Goal: Find specific page/section: Find specific page/section

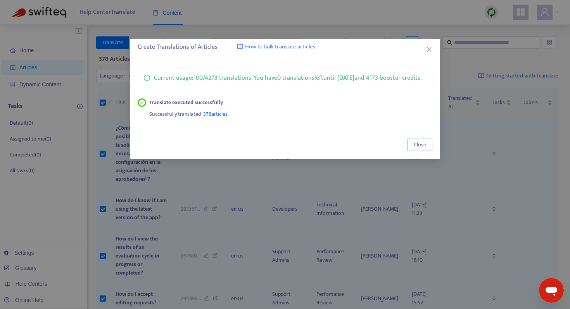
click at [413, 151] on button "Close" at bounding box center [419, 145] width 25 height 12
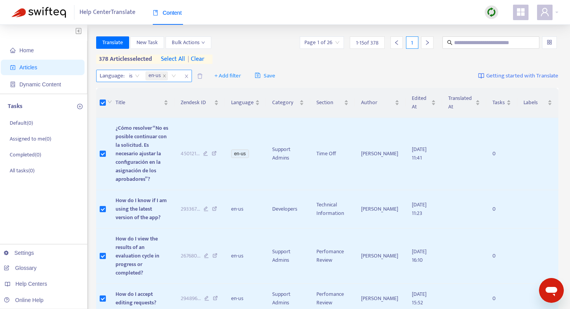
click at [185, 78] on icon "close" at bounding box center [186, 76] width 3 height 3
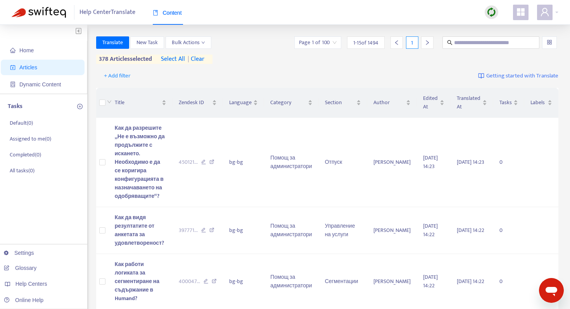
click at [198, 58] on span "| clear" at bounding box center [194, 59] width 19 height 9
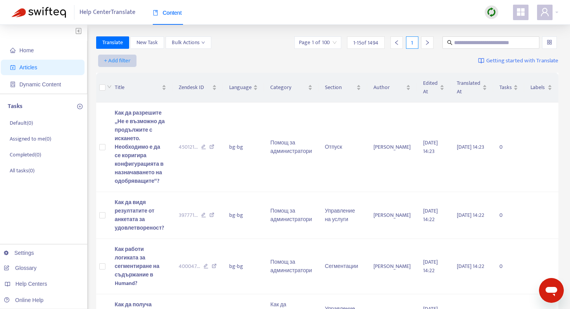
click at [129, 60] on span "+ Add filter" at bounding box center [117, 60] width 27 height 9
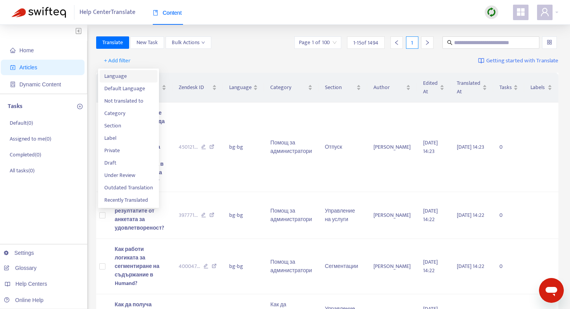
click at [133, 79] on span "Language" at bounding box center [128, 76] width 48 height 9
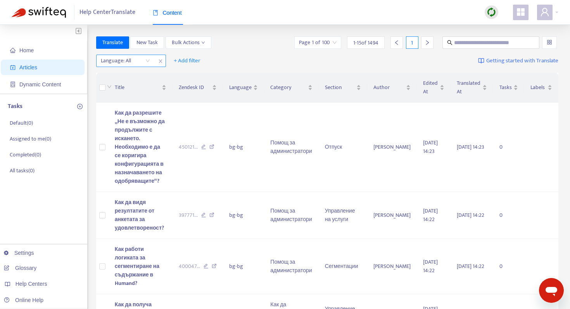
click at [137, 59] on div at bounding box center [121, 60] width 47 height 9
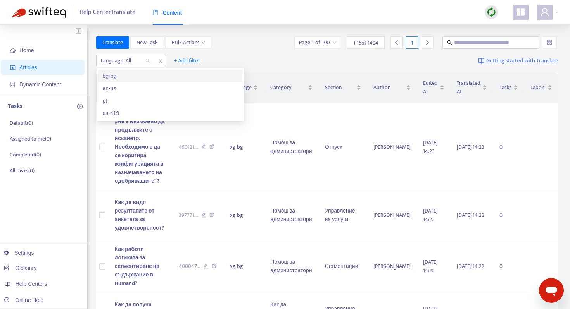
click at [249, 55] on div "Language: All + Add filter Getting started with Translate" at bounding box center [327, 61] width 462 height 18
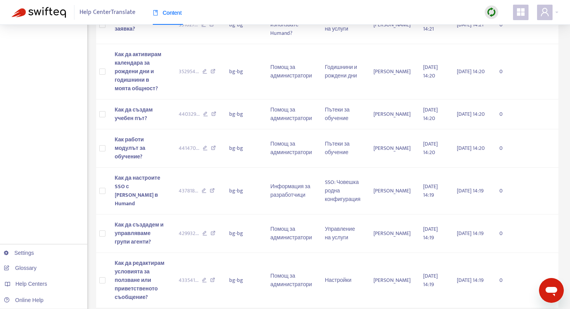
scroll to position [498, 0]
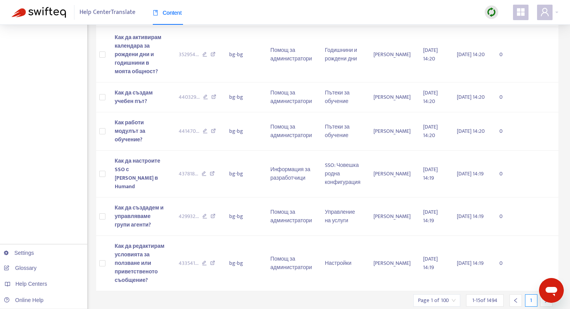
click at [543, 295] on div at bounding box center [546, 301] width 12 height 12
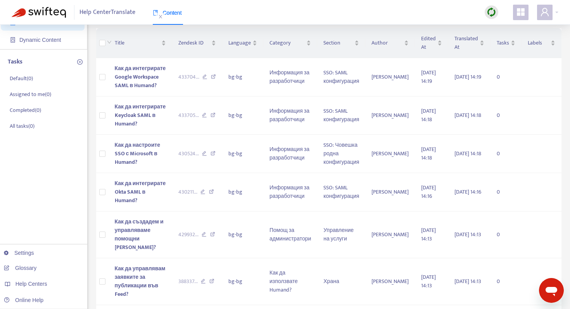
scroll to position [0, 0]
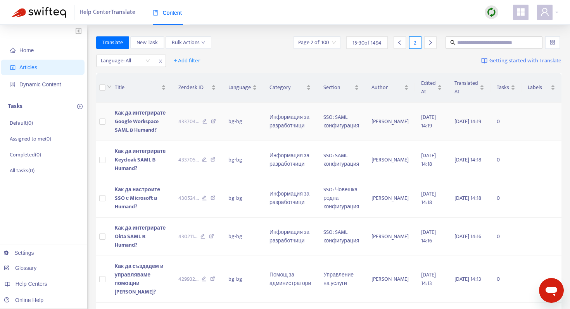
click at [233, 129] on td "bg-bg" at bounding box center [242, 122] width 41 height 38
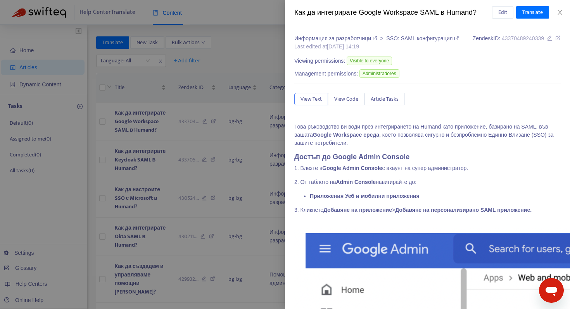
click at [555, 41] on icon at bounding box center [557, 37] width 5 height 5
click at [561, 11] on icon "close" at bounding box center [560, 12] width 6 height 6
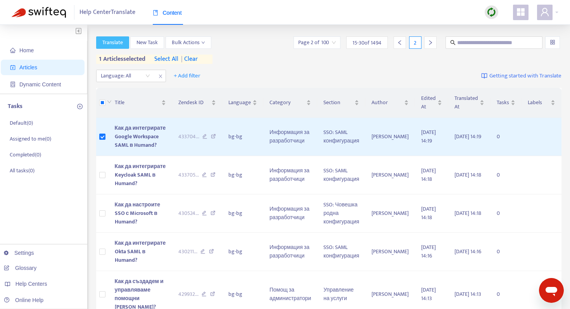
click at [112, 43] on span "Translate" at bounding box center [112, 42] width 21 height 9
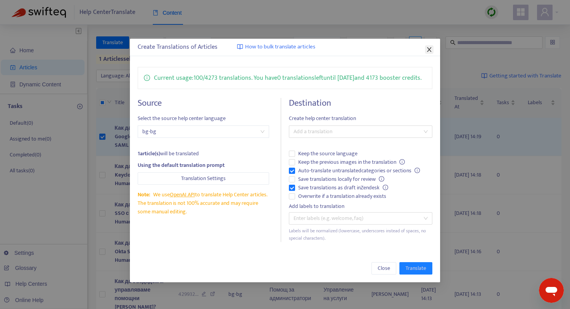
click at [429, 52] on icon "close" at bounding box center [429, 50] width 6 height 6
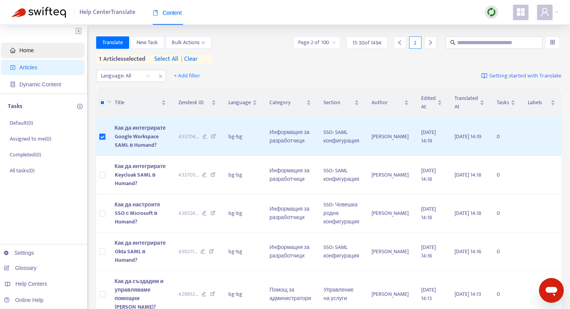
click at [68, 49] on span "Home" at bounding box center [44, 51] width 68 height 16
